Goal: Information Seeking & Learning: Check status

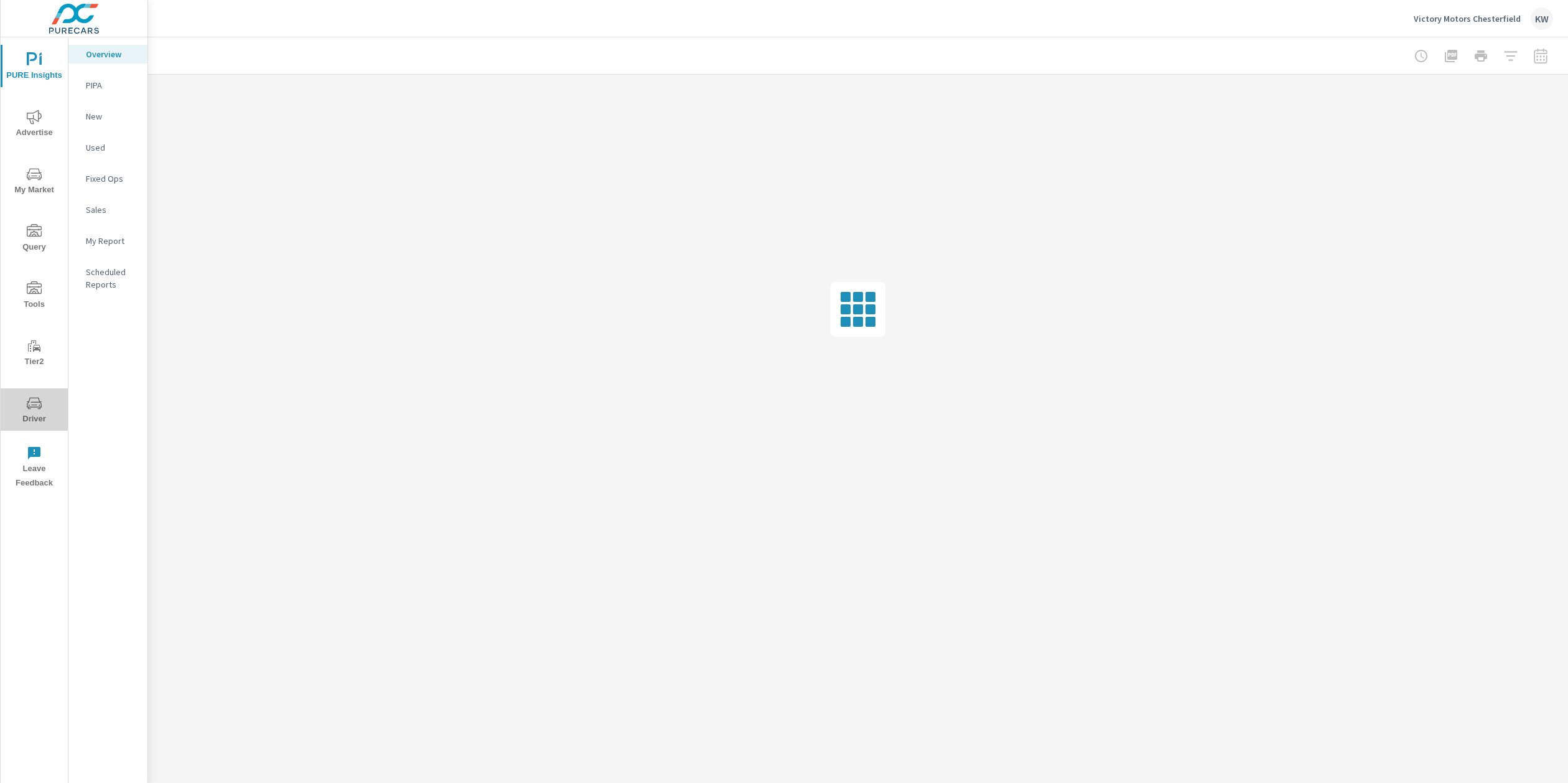
drag, startPoint x: 39, startPoint y: 412, endPoint x: 34, endPoint y: 405, distance: 8.6
click at [39, 412] on span "Driver" at bounding box center [34, 411] width 59 height 30
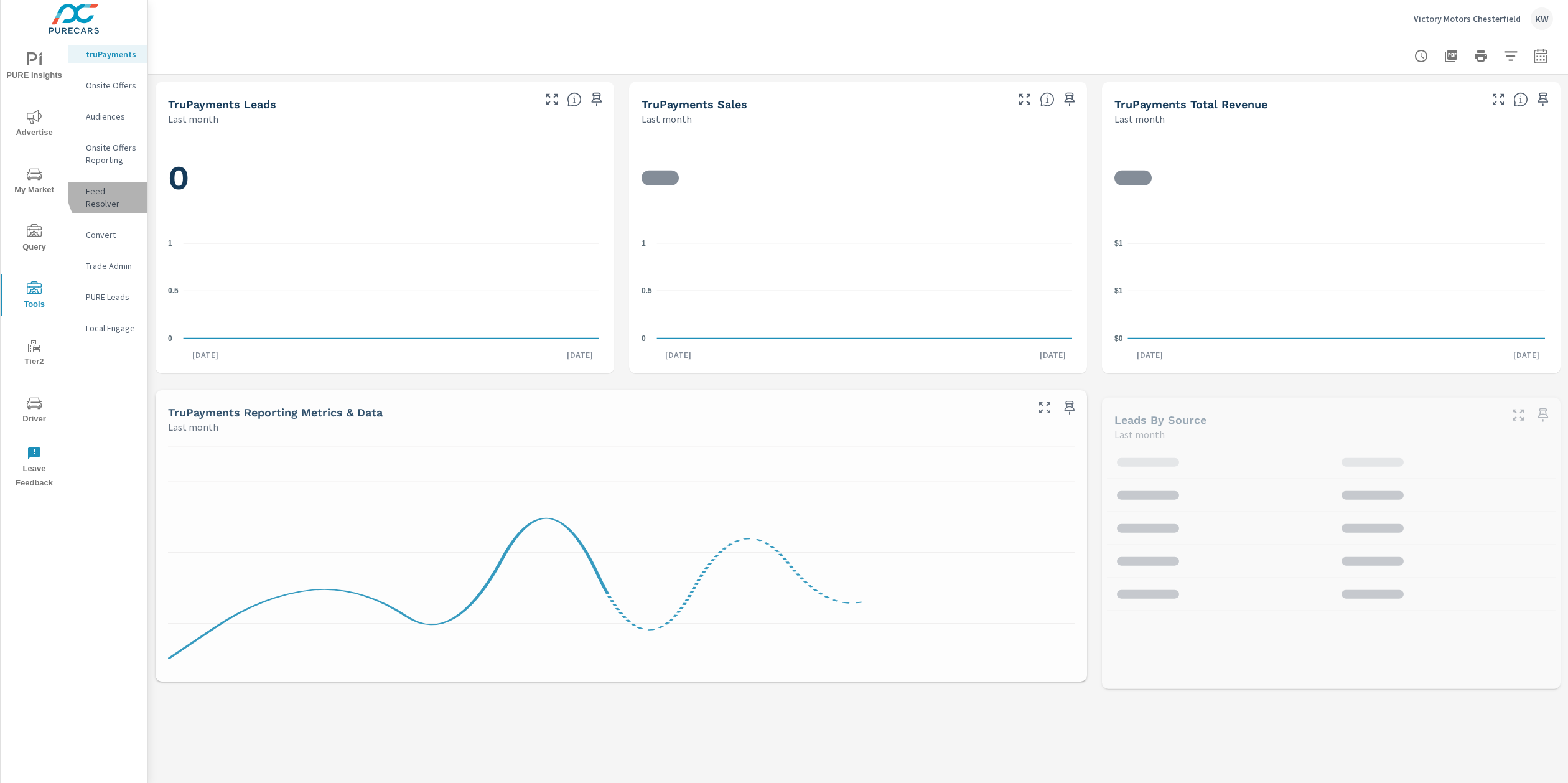
click at [118, 190] on p "Feed Resolver" at bounding box center [112, 198] width 51 height 25
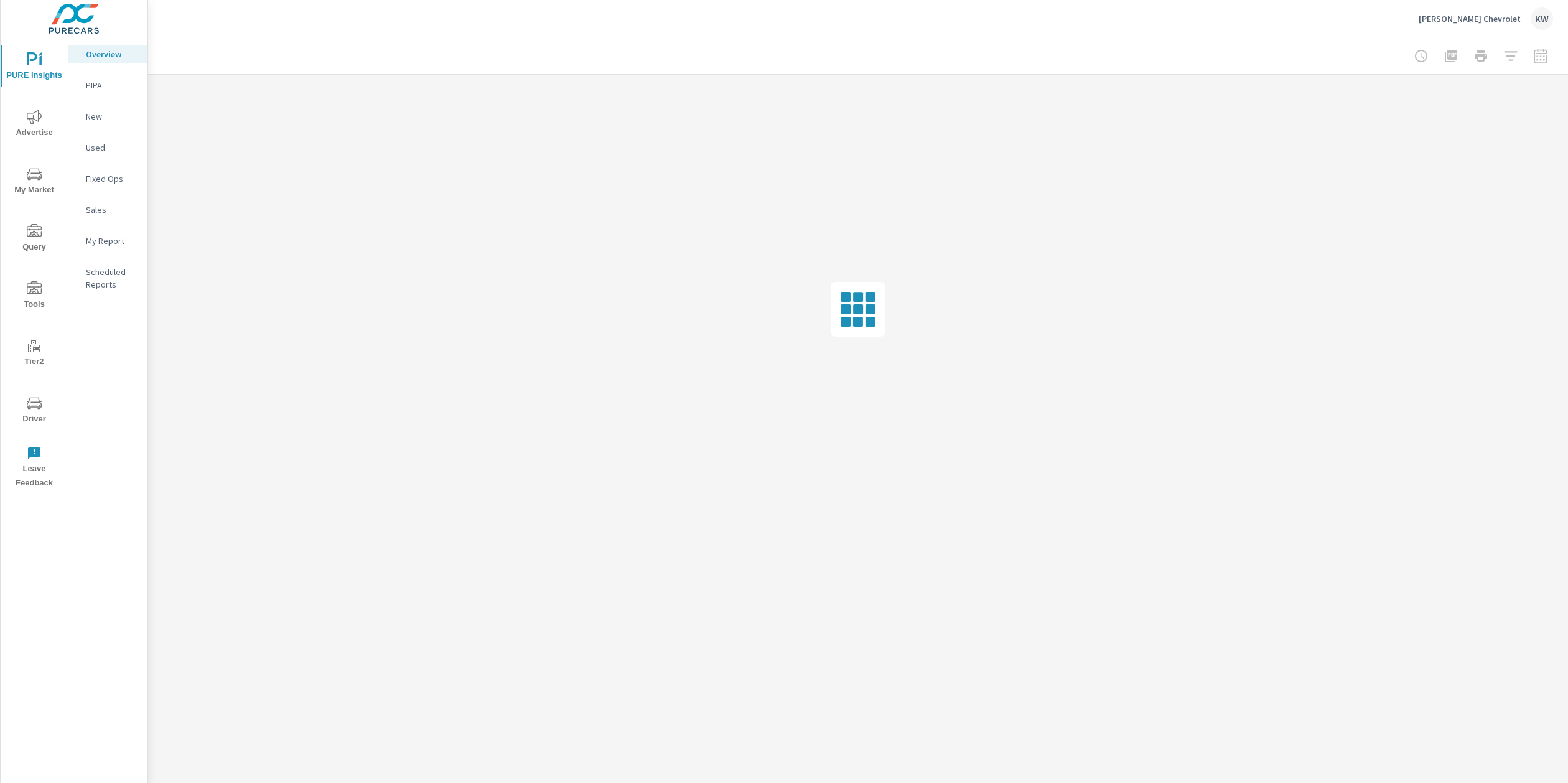
click at [39, 420] on span "Driver" at bounding box center [34, 411] width 59 height 30
